Goal: Transaction & Acquisition: Register for event/course

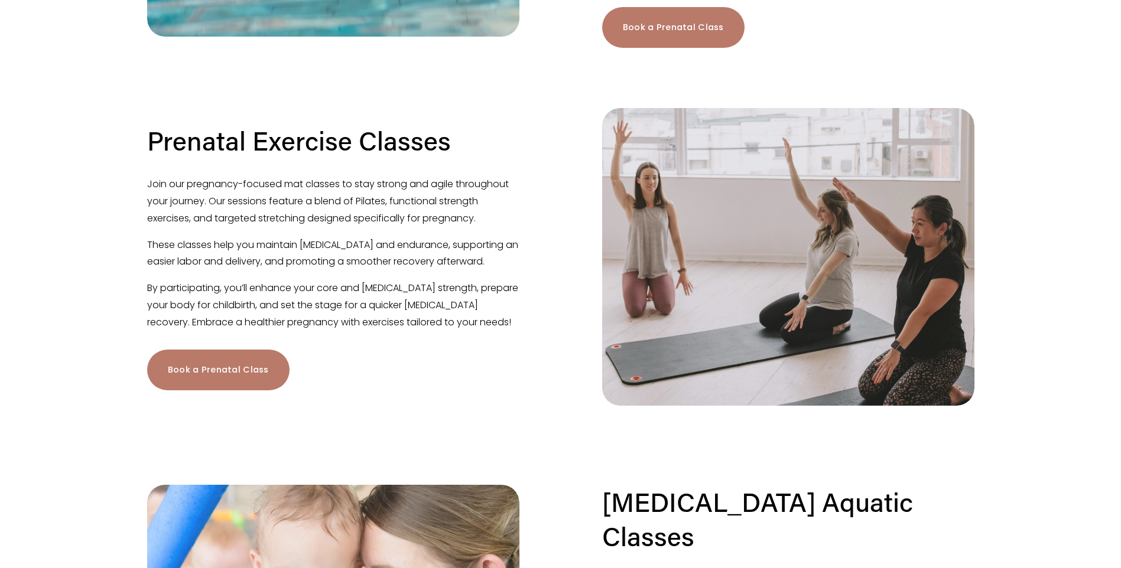
scroll to position [709, 0]
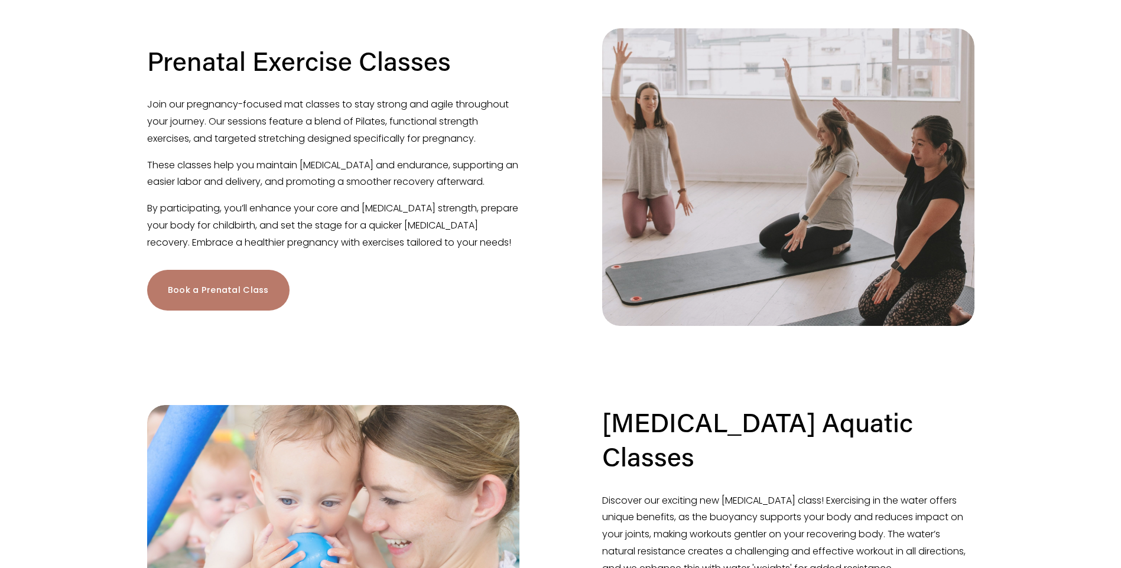
click at [223, 311] on link "Book a Prenatal Class" at bounding box center [218, 290] width 142 height 41
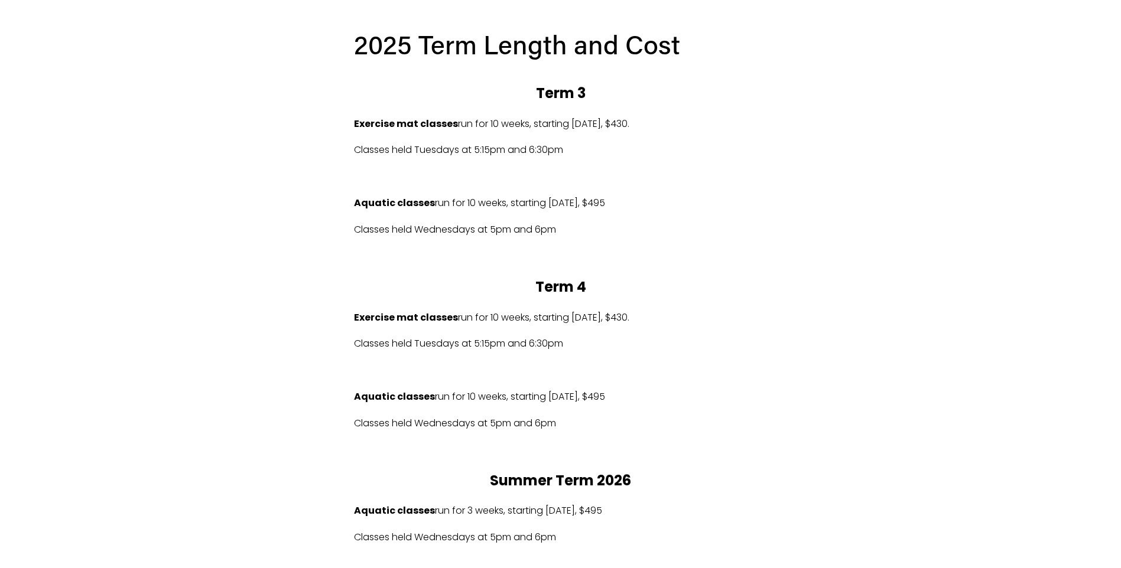
scroll to position [650, 0]
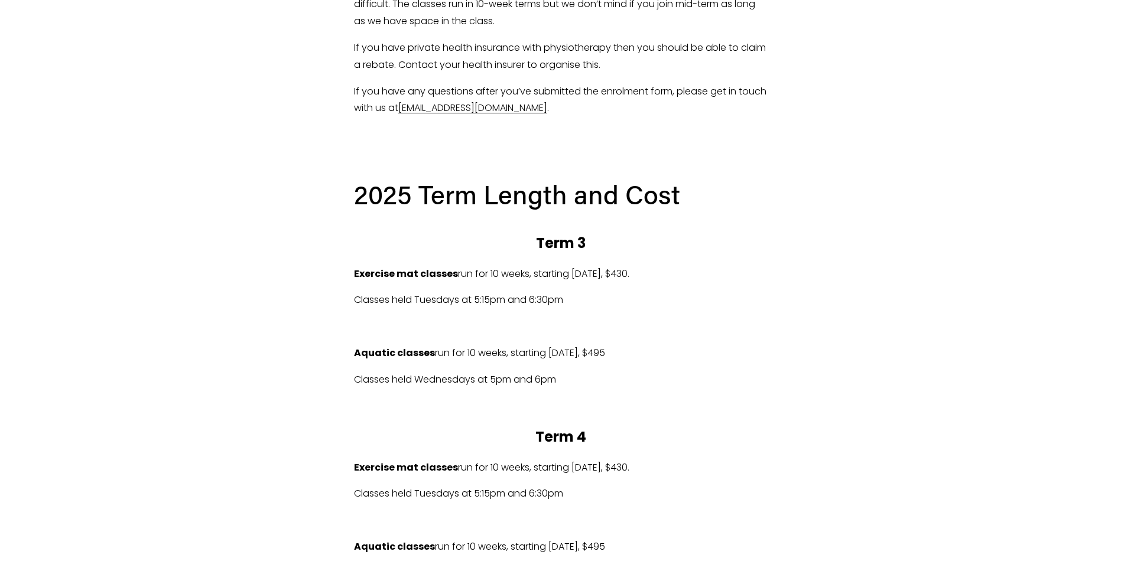
scroll to position [532, 0]
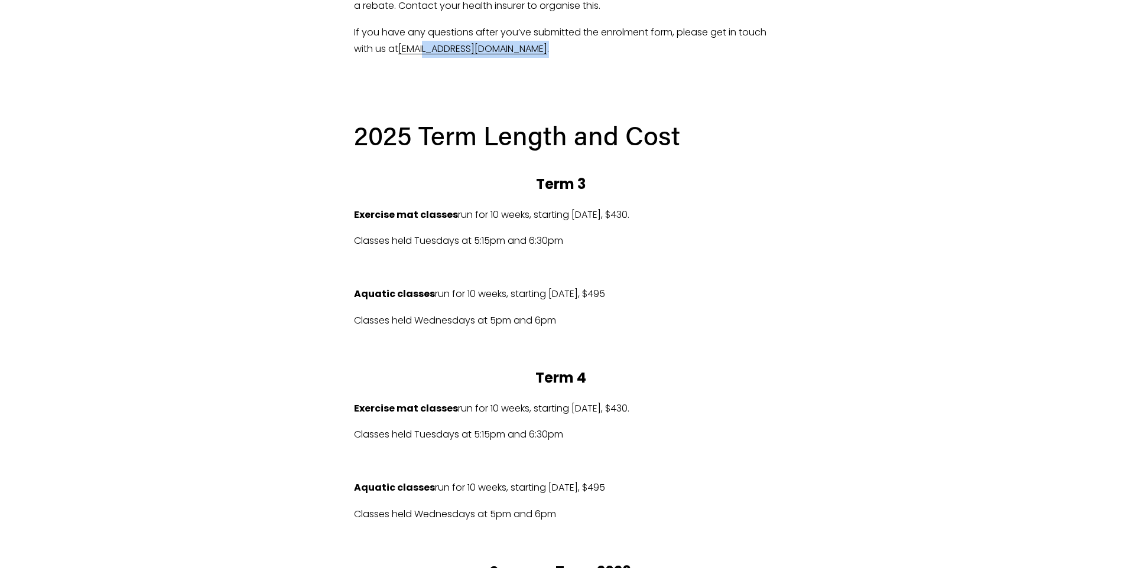
drag, startPoint x: 555, startPoint y: 50, endPoint x: 451, endPoint y: 51, distance: 103.4
click at [451, 51] on p "If you have any questions after you’ve submitted the enrolment form, please get…" at bounding box center [561, 41] width 414 height 34
drag, startPoint x: 451, startPoint y: 51, endPoint x: 661, endPoint y: 87, distance: 212.9
click at [661, 87] on div at bounding box center [561, 88] width 434 height 40
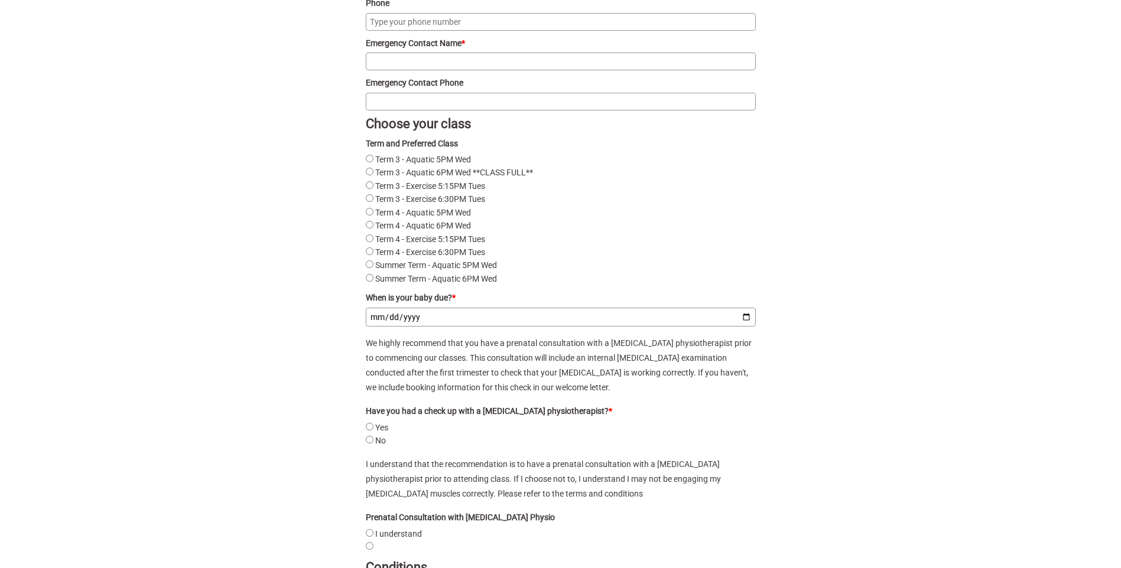
scroll to position [1584, 0]
